Goal: Task Accomplishment & Management: Manage account settings

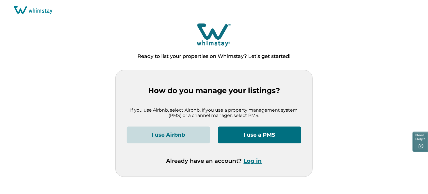
click at [253, 160] on button "Log in" at bounding box center [253, 160] width 18 height 7
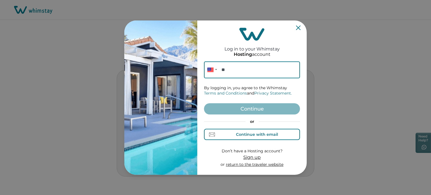
click at [249, 134] on div "Continue with email" at bounding box center [257, 134] width 42 height 4
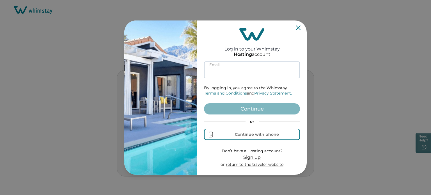
click at [232, 71] on input at bounding box center [252, 69] width 96 height 17
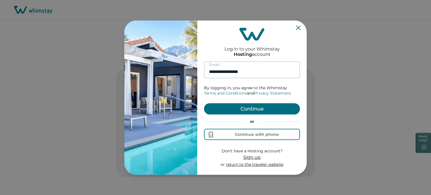
type input "**********"
click at [204, 103] on button "Continue" at bounding box center [252, 108] width 96 height 11
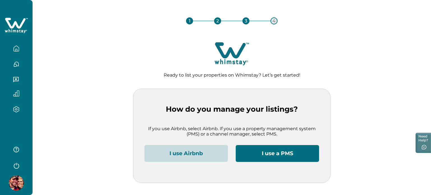
click at [197, 151] on button "I use Airbnb" at bounding box center [185, 153] width 83 height 17
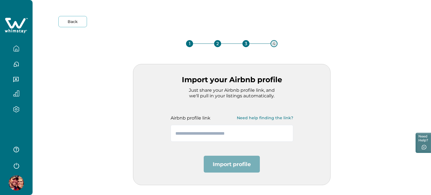
click at [18, 184] on img at bounding box center [16, 182] width 15 height 15
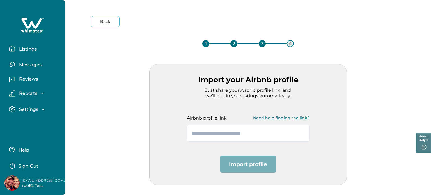
click at [17, 183] on img at bounding box center [11, 182] width 15 height 15
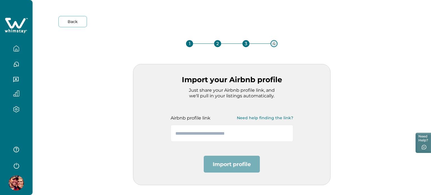
click at [100, 27] on div "Back 1 2 3 4 Import your Airbnb profile Just share your Airbnb profile link, an…" at bounding box center [232, 100] width 380 height 169
click at [70, 20] on button "Back" at bounding box center [72, 21] width 29 height 11
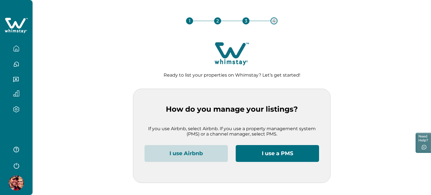
click at [17, 52] on button "button" at bounding box center [16, 48] width 24 height 11
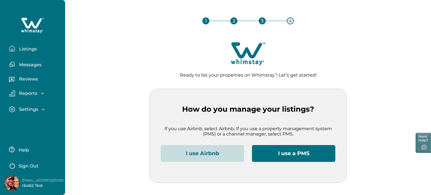
click at [17, 52] on button "Listings" at bounding box center [35, 48] width 52 height 11
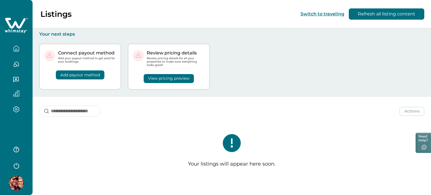
click at [17, 166] on icon "button" at bounding box center [16, 165] width 8 height 8
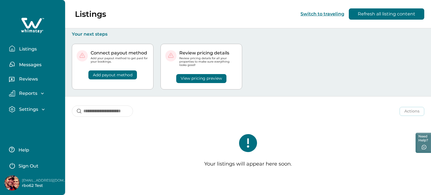
click at [17, 166] on button "Sign Out" at bounding box center [34, 165] width 50 height 11
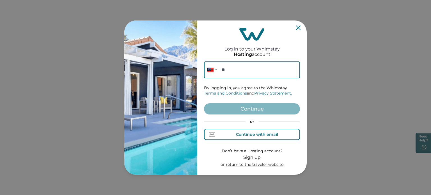
click at [235, 135] on div "Continue with email" at bounding box center [252, 135] width 52 height 6
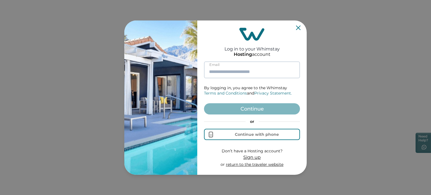
click at [248, 72] on input at bounding box center [252, 69] width 96 height 17
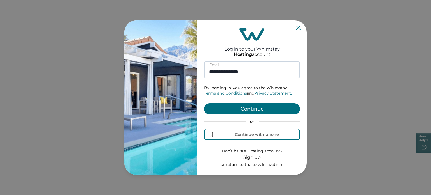
type input "**********"
click at [204, 103] on button "Continue" at bounding box center [252, 108] width 96 height 11
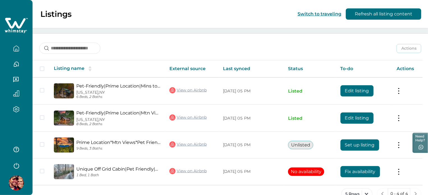
scroll to position [75, 0]
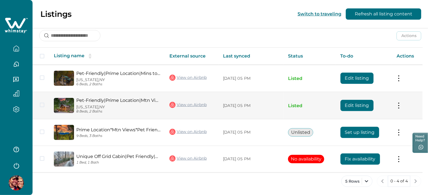
click at [356, 104] on button "Edit listing" at bounding box center [356, 105] width 33 height 11
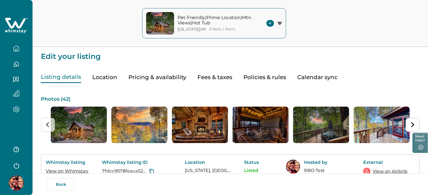
click at [99, 75] on button "Location" at bounding box center [104, 77] width 25 height 11
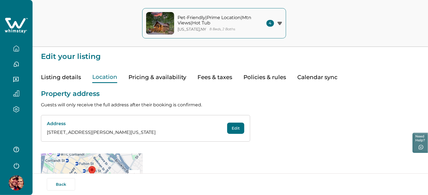
click at [140, 71] on div "Listing details Location Pricing & availability Fees & taxes Policies & rules C…" at bounding box center [230, 71] width 379 height 23
click at [143, 78] on button "Pricing & availability" at bounding box center [157, 77] width 58 height 11
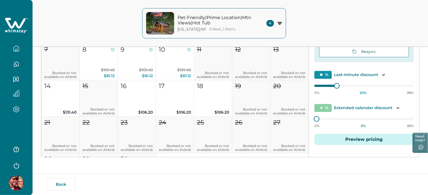
scroll to position [308, 0]
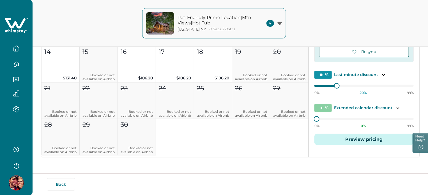
click at [314, 119] on div "Default price settings Applies to all nights unless customized for specific dat…" at bounding box center [364, 79] width 110 height 156
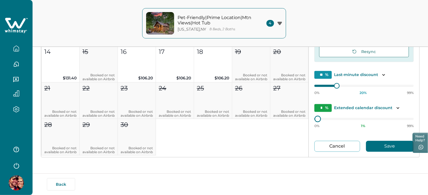
type input "**"
click at [367, 118] on div at bounding box center [369, 118] width 5 height 5
click at [376, 146] on button "Save" at bounding box center [390, 146] width 48 height 11
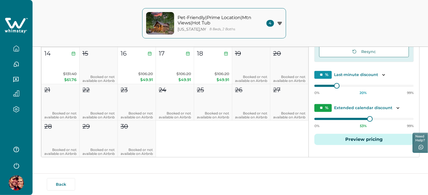
scroll to position [307, 0]
